Goal: Transaction & Acquisition: Subscribe to service/newsletter

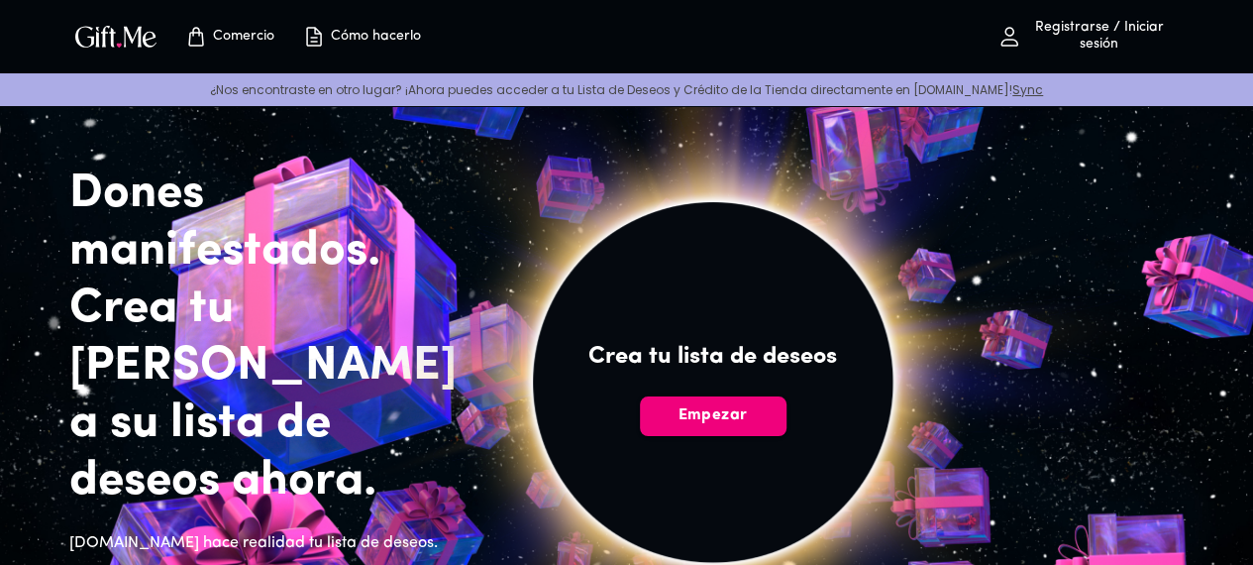
click at [747, 423] on font "Empezar" at bounding box center [712, 415] width 69 height 16
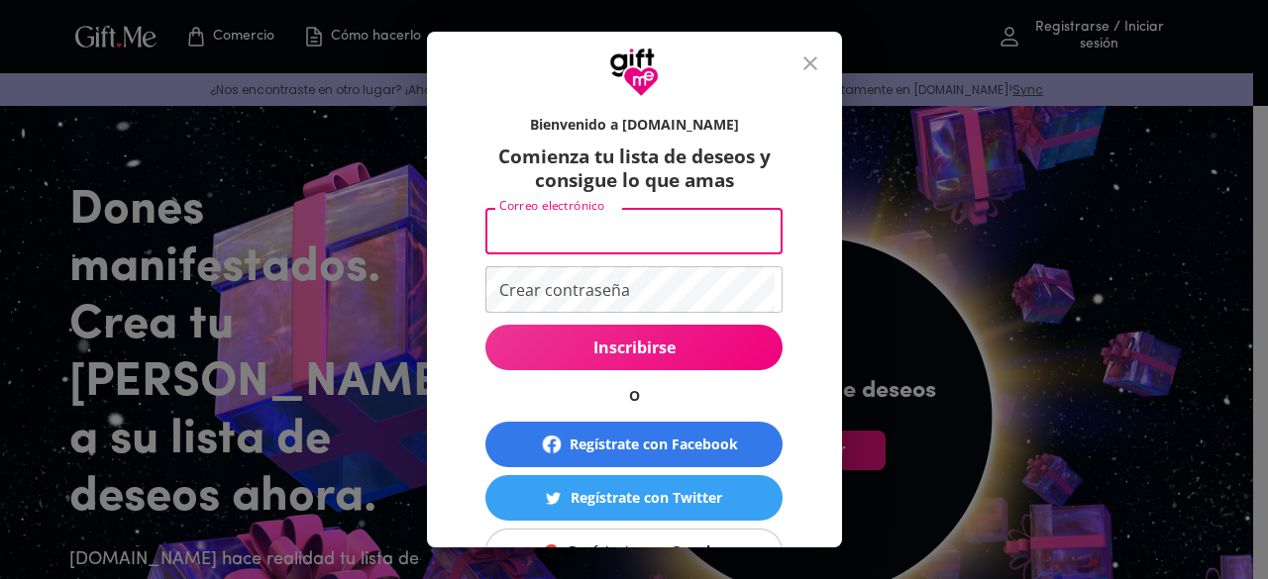
click at [654, 251] on input "Correo electrónico" at bounding box center [629, 231] width 289 height 47
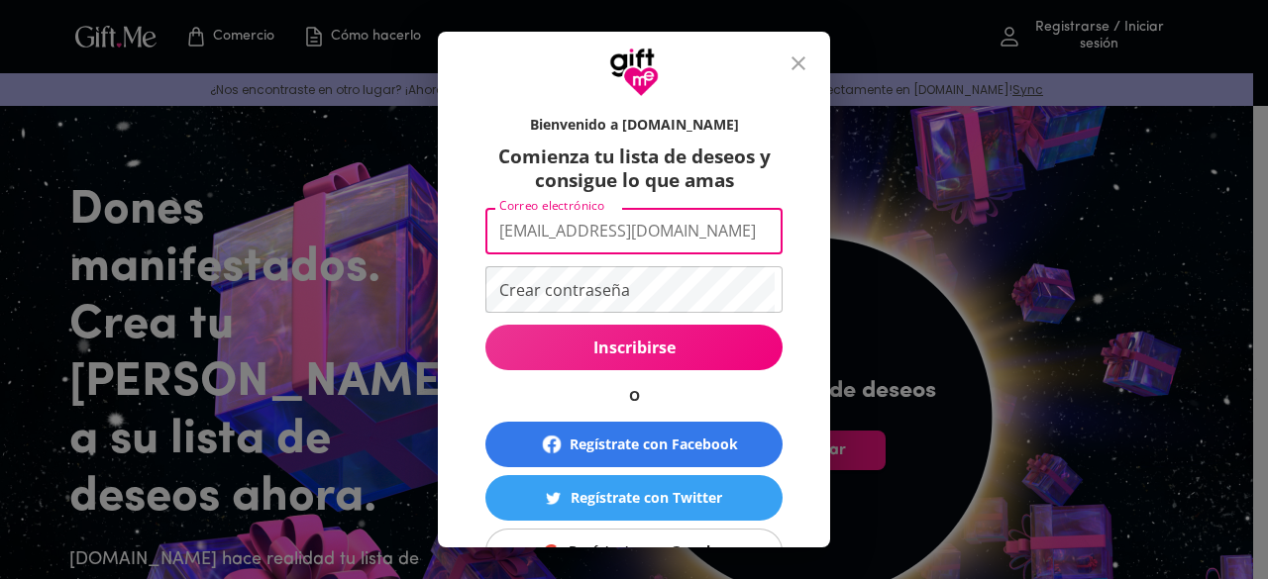
type input "franciscapineda2009@gmail.com"
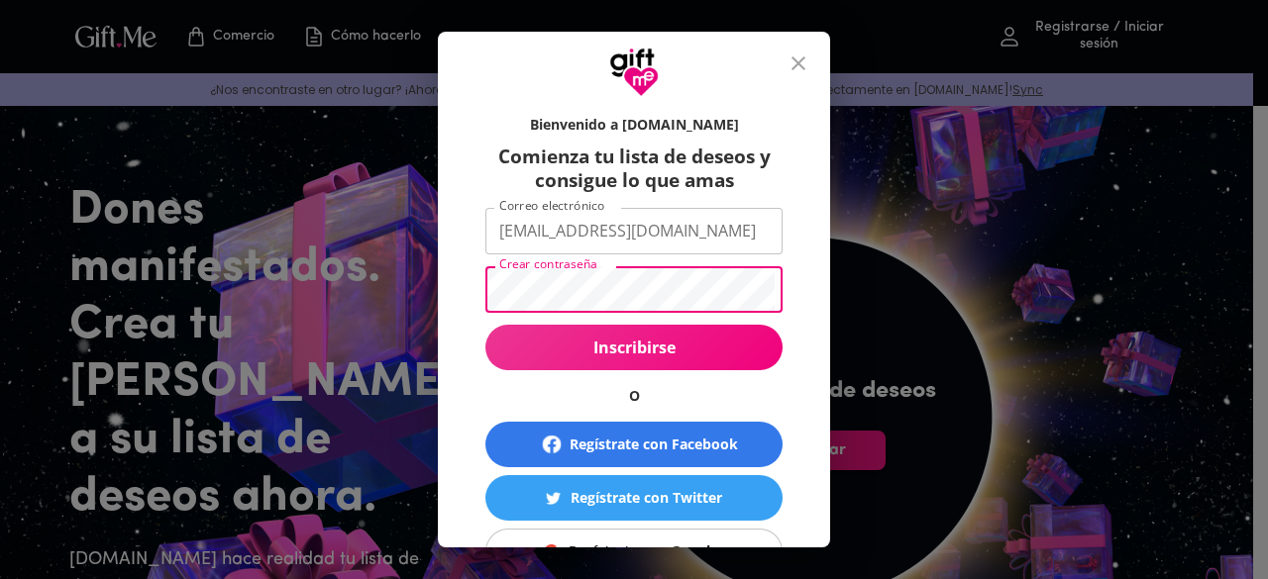
click at [638, 360] on button "Inscribirse" at bounding box center [633, 348] width 297 height 46
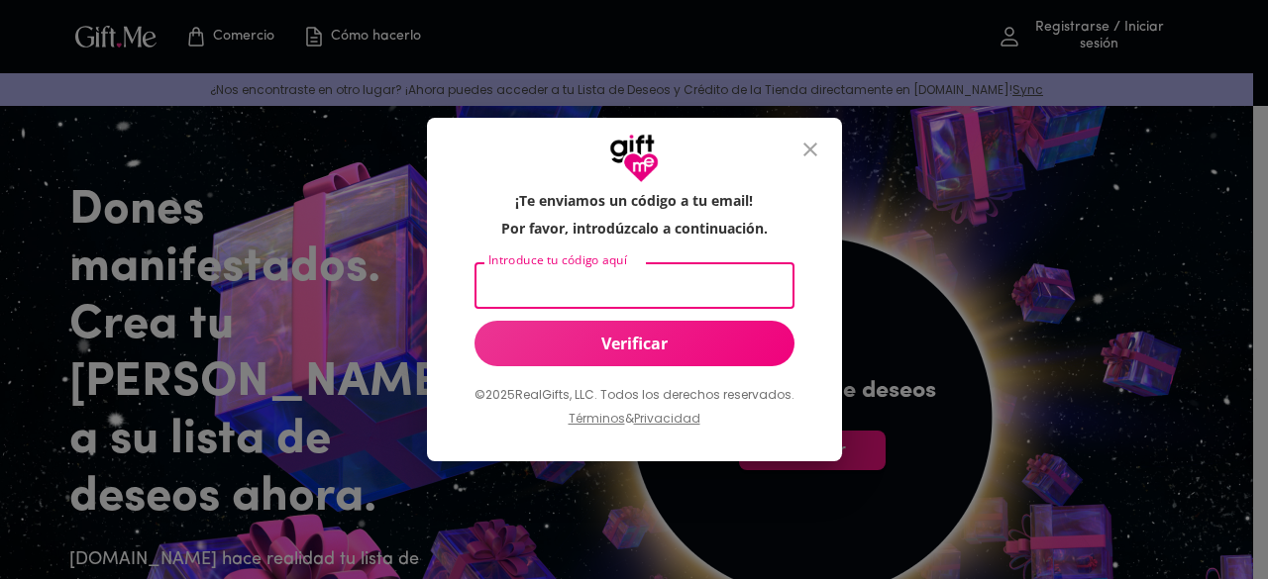
click at [644, 286] on input "Introduce tu código aquí" at bounding box center [630, 285] width 312 height 47
type input "987036"
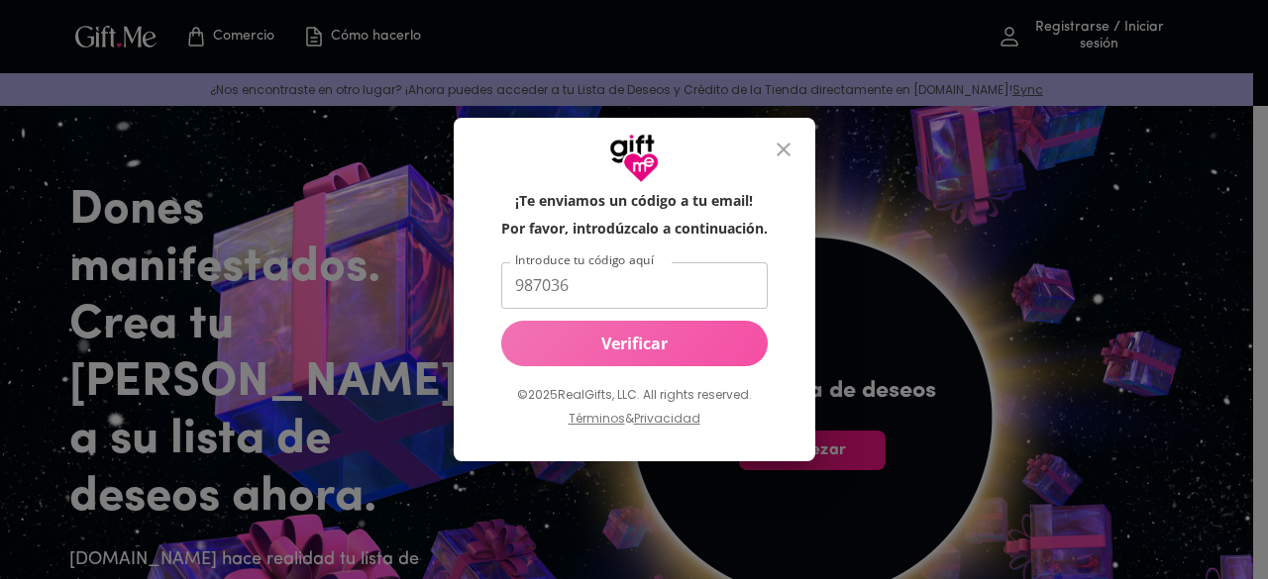
click at [637, 343] on font "Verificar" at bounding box center [634, 344] width 66 height 22
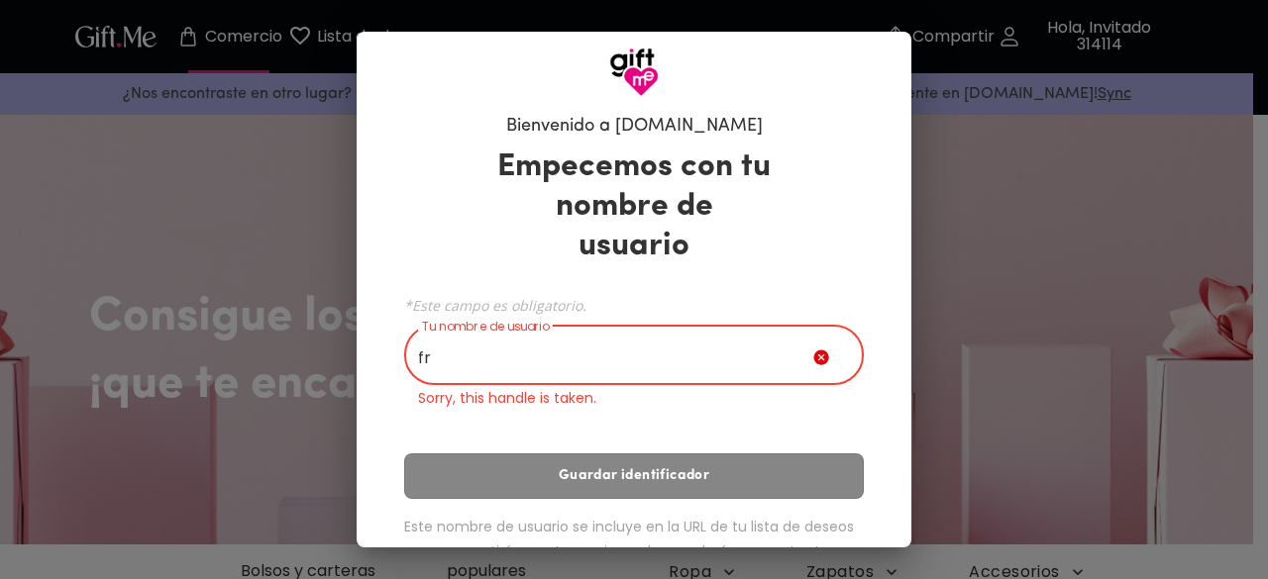
type input "f"
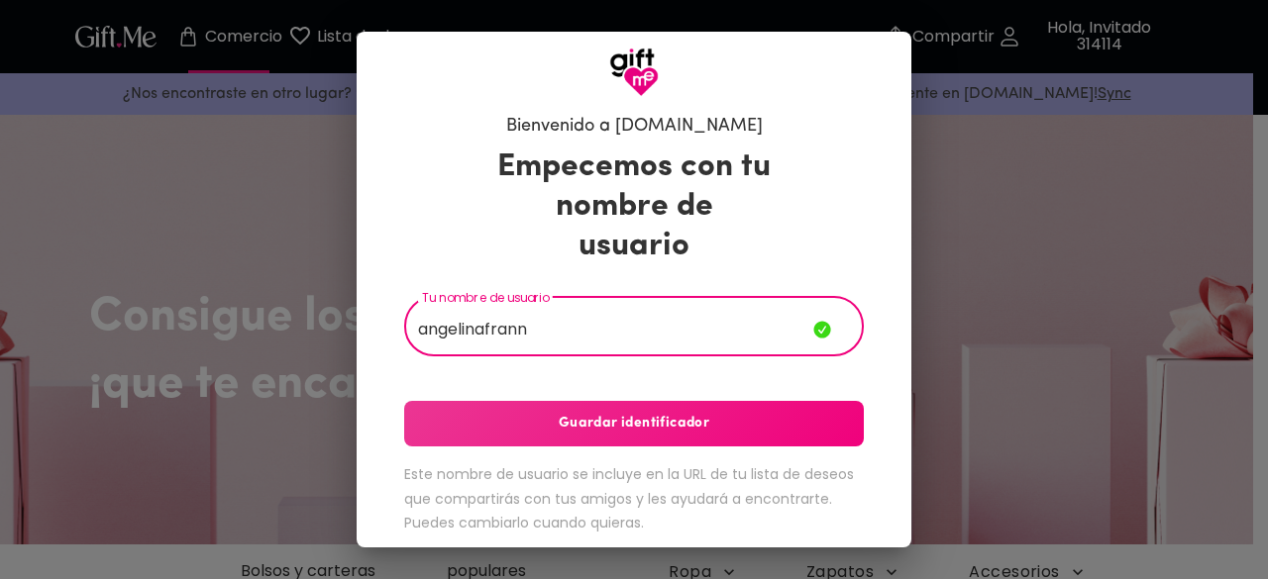
type input "angelinafrann"
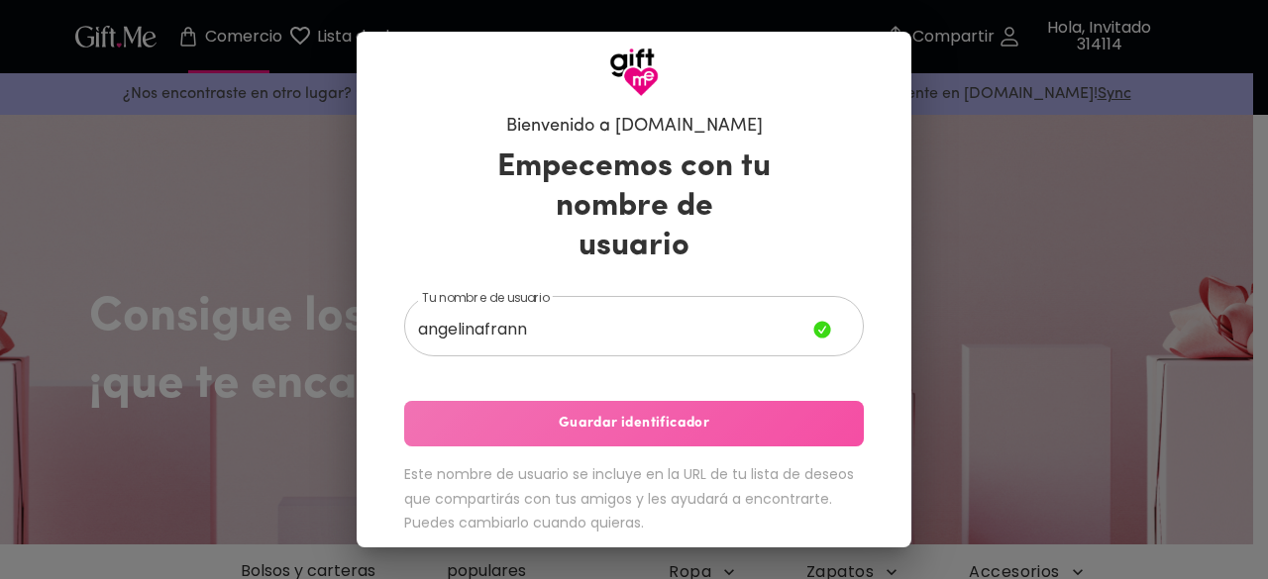
click at [666, 408] on button "Guardar identificador" at bounding box center [634, 424] width 460 height 46
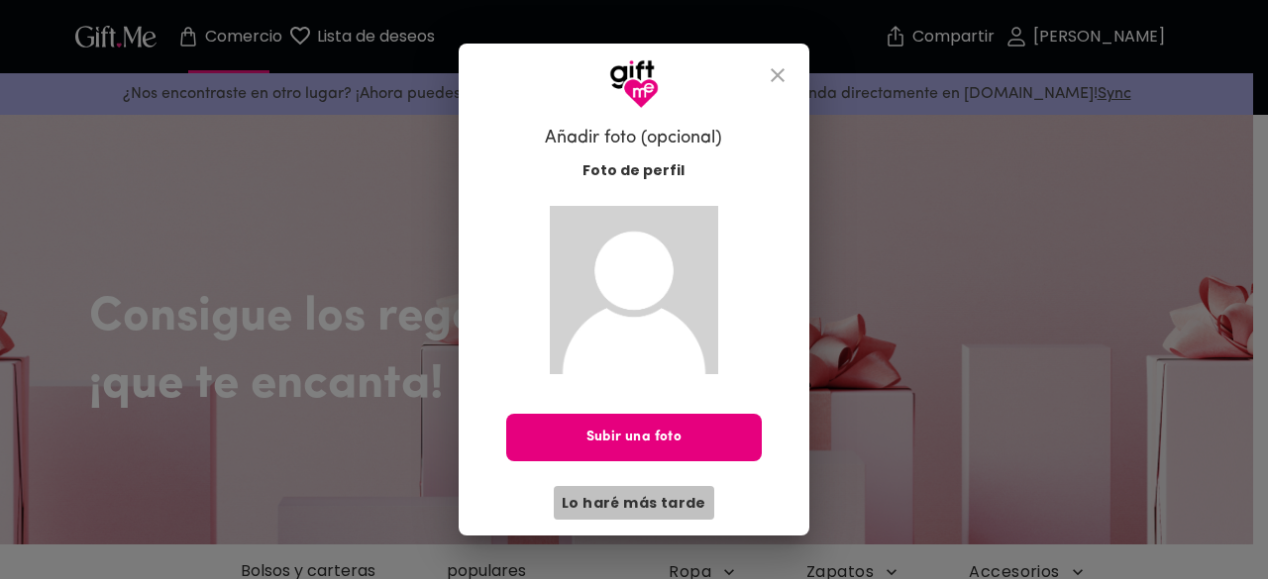
click at [656, 502] on font "Lo haré más tarde" at bounding box center [634, 503] width 145 height 20
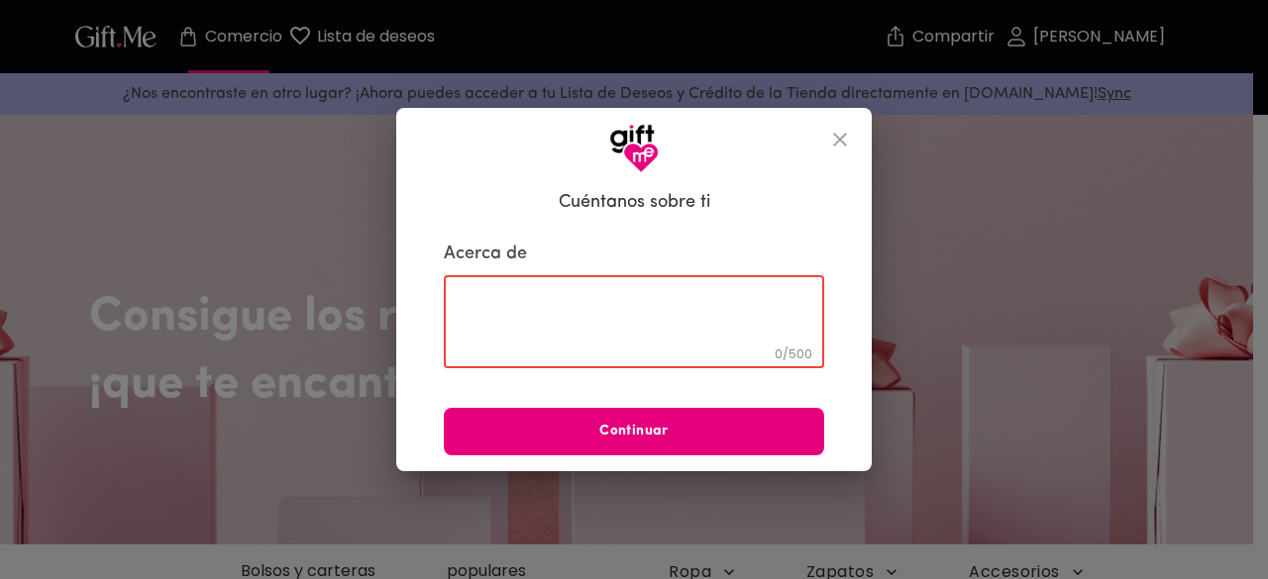
click at [587, 341] on textarea at bounding box center [634, 322] width 353 height 56
click at [829, 135] on icon "cerca" at bounding box center [840, 140] width 24 height 24
